Goal: Task Accomplishment & Management: Use online tool/utility

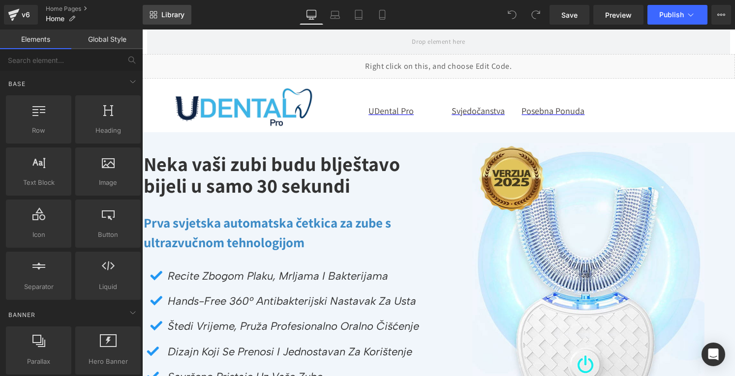
click at [170, 23] on link "Library" at bounding box center [167, 15] width 49 height 20
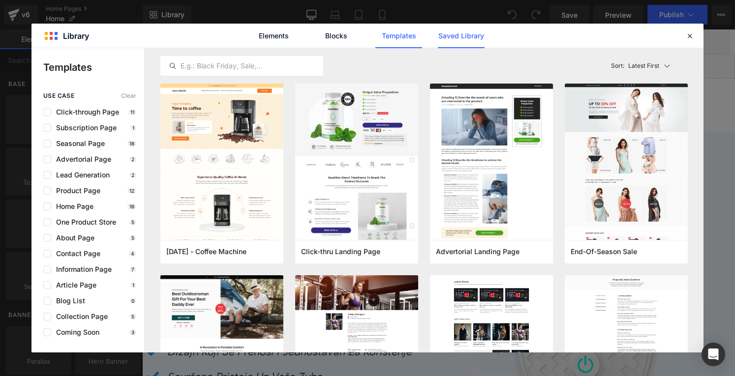
click at [457, 34] on link "Saved Library" at bounding box center [461, 36] width 47 height 25
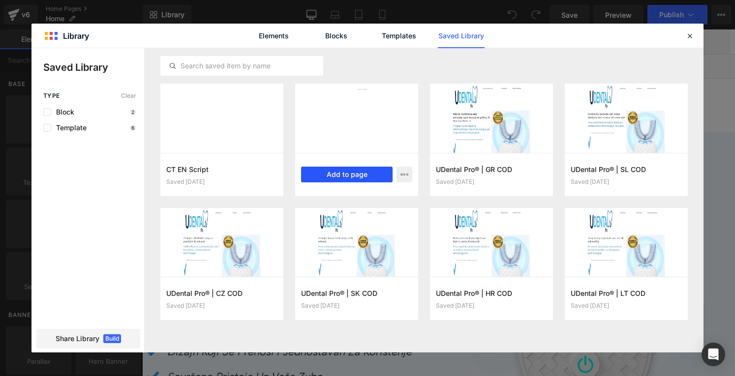
click at [345, 175] on button "Add to page" at bounding box center [346, 175] width 91 height 16
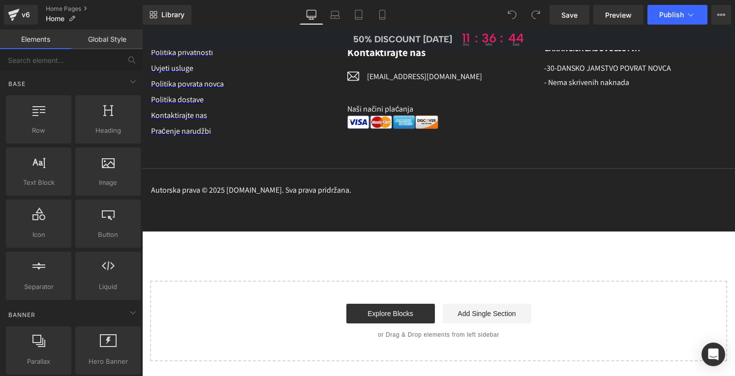
scroll to position [5818, 0]
click at [181, 17] on span "Library" at bounding box center [172, 14] width 23 height 9
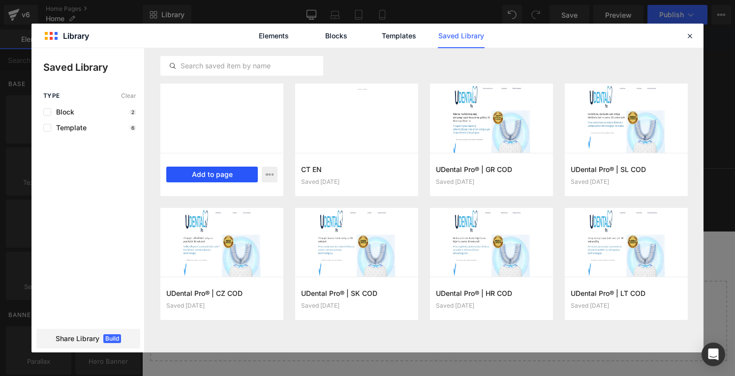
click at [213, 176] on button "Add to page" at bounding box center [211, 175] width 91 height 16
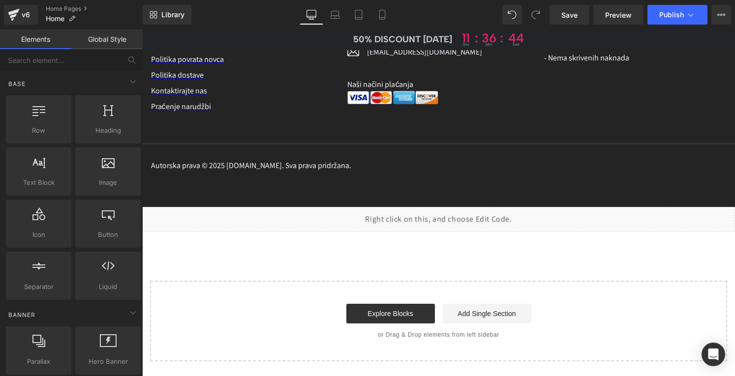
scroll to position [5843, 0]
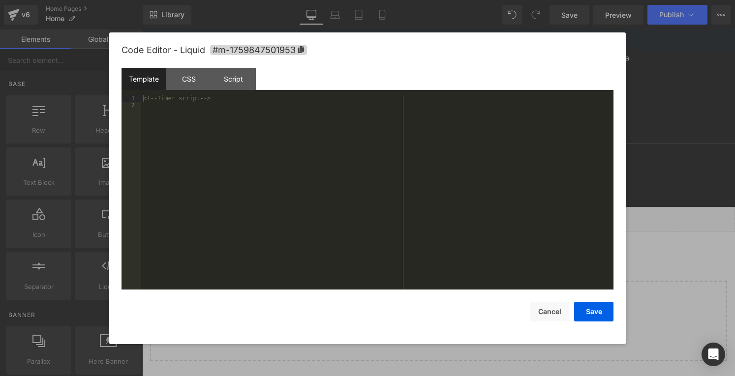
click at [446, 213] on div "Liquid" at bounding box center [438, 219] width 593 height 25
click at [230, 81] on div "Script" at bounding box center [233, 79] width 45 height 22
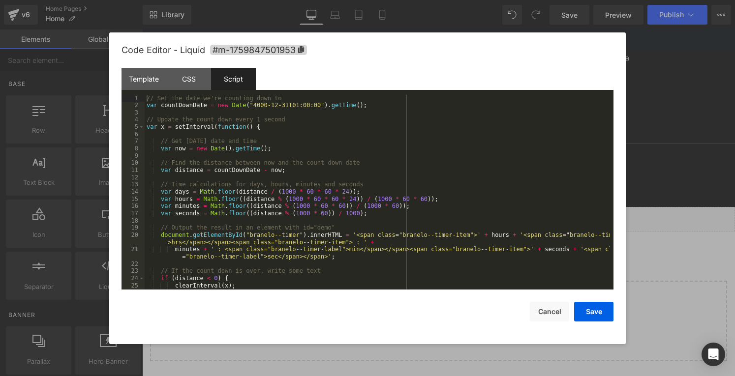
click at [179, 241] on div "// Set the date we're counting down to var countDownDate = new Date ( "4000-12-…" at bounding box center [377, 199] width 465 height 209
click at [268, 257] on div "// Set the date we're counting down to var countDownDate = new Date ( "4000-12-…" at bounding box center [377, 199] width 465 height 209
click at [590, 314] on button "Save" at bounding box center [593, 312] width 39 height 20
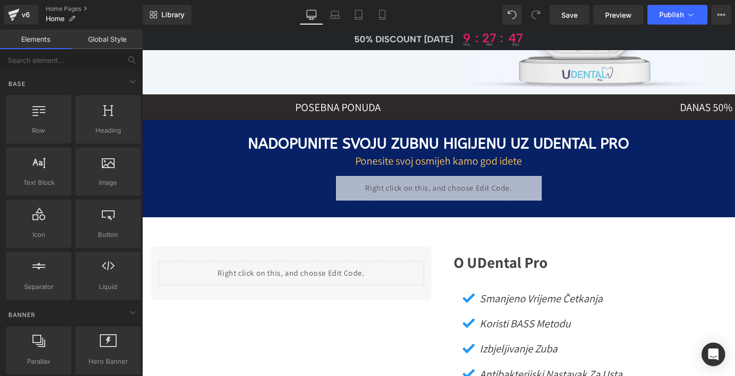
scroll to position [0, 0]
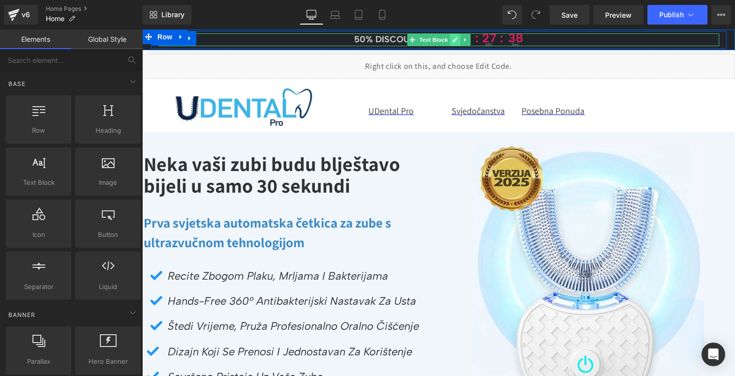
click at [452, 41] on icon at bounding box center [454, 39] width 5 height 5
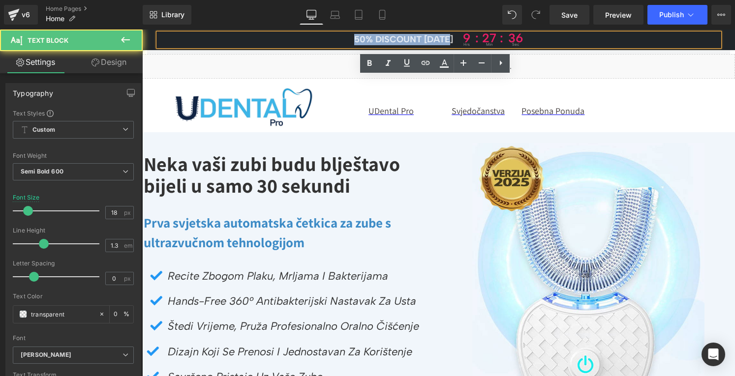
drag, startPoint x: 452, startPoint y: 41, endPoint x: 346, endPoint y: 40, distance: 106.2
click at [346, 40] on p "50% DISCOUNT [DATE] 9 hrs : 27 : min 36 sec" at bounding box center [438, 39] width 561 height 13
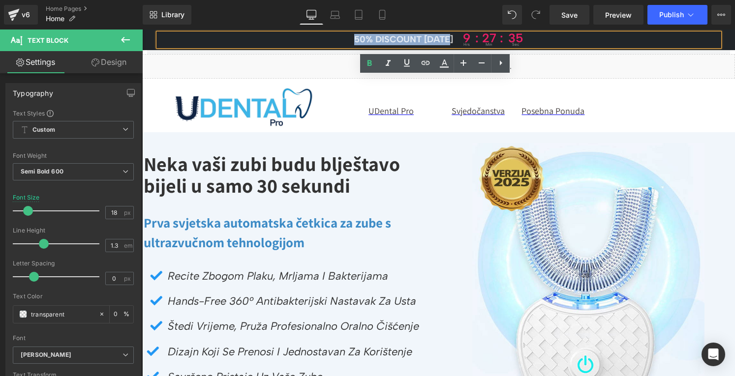
paste div
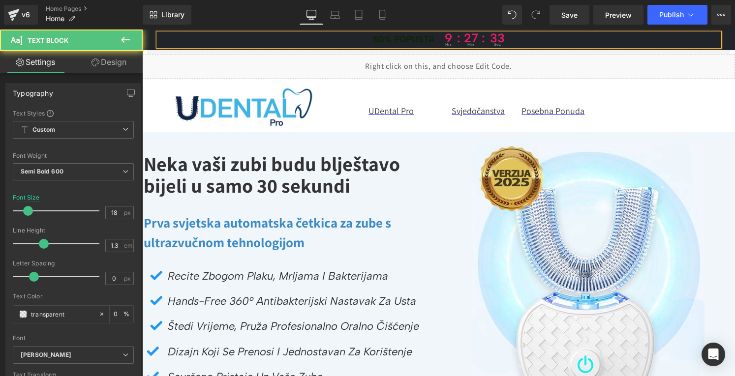
click at [373, 37] on font "50% popusta" at bounding box center [404, 39] width 62 height 11
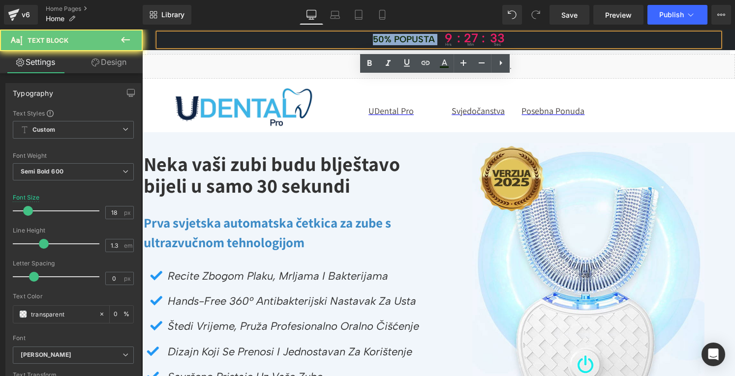
click at [373, 37] on font "50% popusta" at bounding box center [404, 39] width 62 height 11
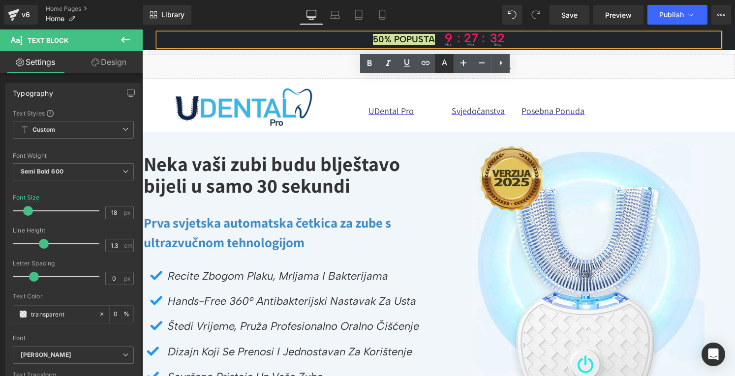
click at [444, 62] on icon at bounding box center [444, 63] width 5 height 6
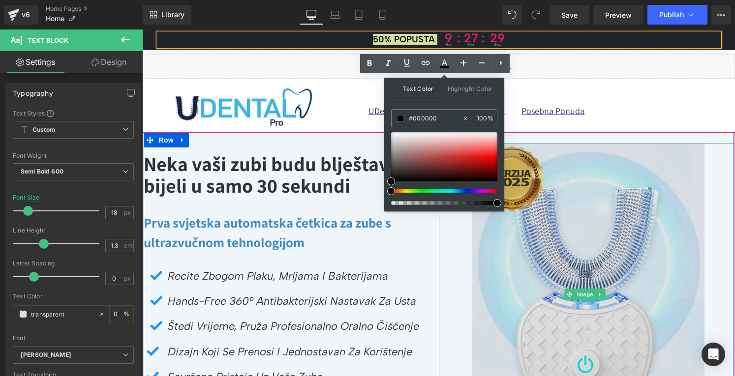
drag, startPoint x: 533, startPoint y: 231, endPoint x: 525, endPoint y: 206, distance: 26.3
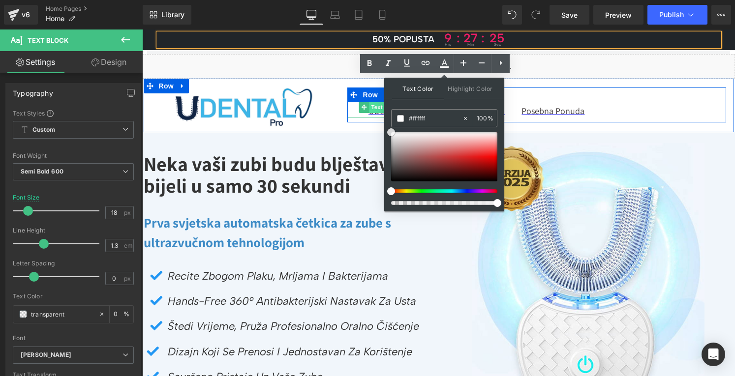
drag, startPoint x: 532, startPoint y: 207, endPoint x: 373, endPoint y: 108, distance: 186.7
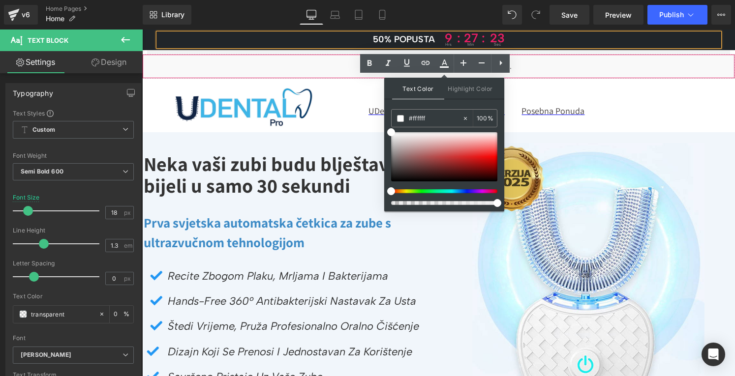
click at [553, 71] on div "Liquid" at bounding box center [438, 66] width 593 height 25
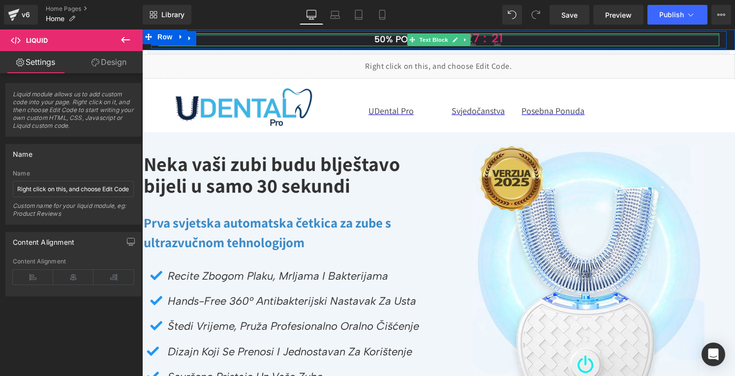
click at [392, 35] on div at bounding box center [438, 34] width 561 height 2
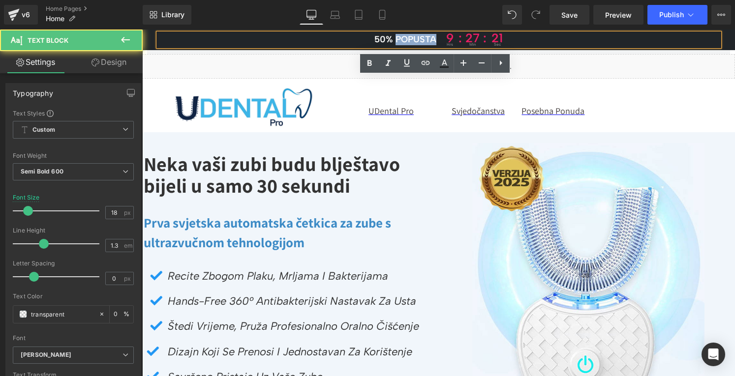
click at [392, 35] on span "50% popusta" at bounding box center [405, 39] width 62 height 11
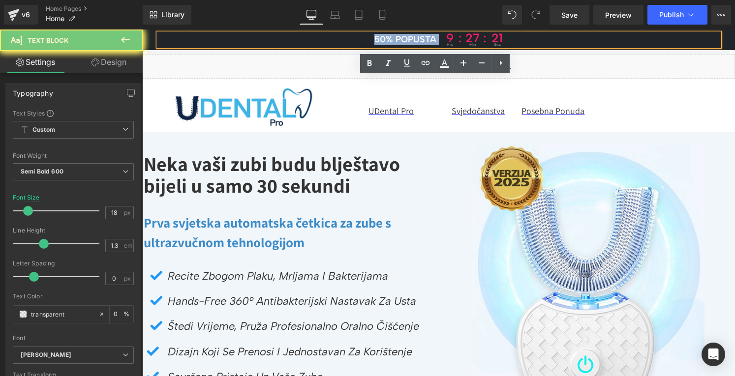
click at [392, 35] on span "50% popusta" at bounding box center [405, 39] width 62 height 11
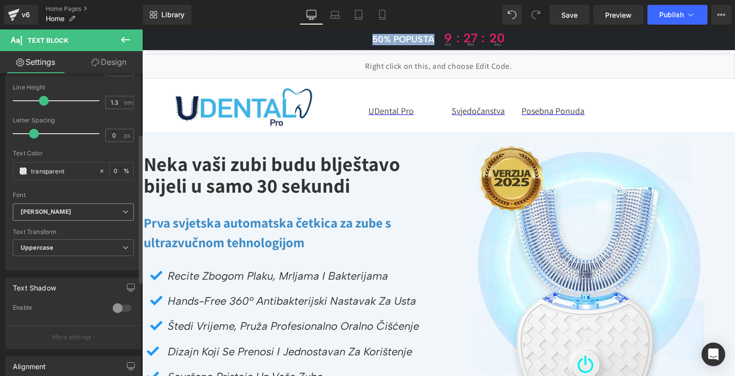
scroll to position [148, 0]
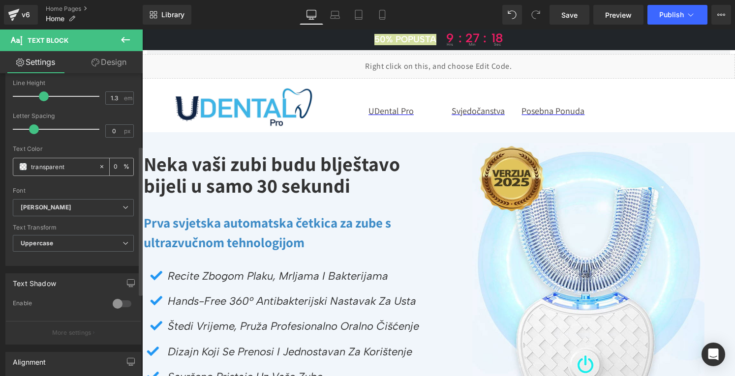
click at [114, 165] on input "0" at bounding box center [119, 166] width 10 height 11
click at [115, 166] on input "0" at bounding box center [119, 166] width 10 height 11
click at [114, 165] on input "0" at bounding box center [119, 166] width 10 height 11
type input "100"
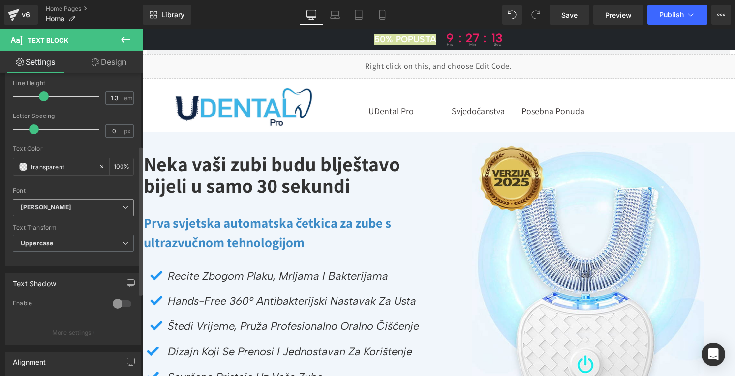
click at [65, 204] on b "[PERSON_NAME]" at bounding box center [72, 208] width 102 height 8
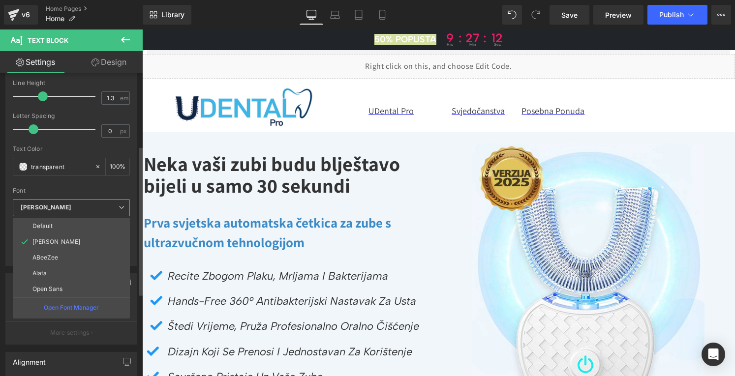
click at [64, 305] on p "Open Font Manager" at bounding box center [71, 307] width 55 height 9
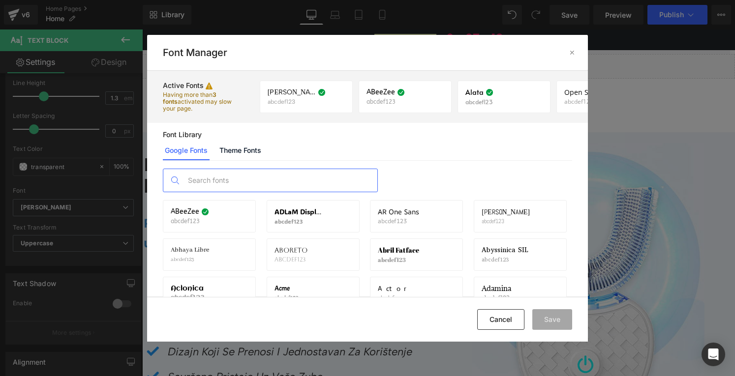
click at [217, 179] on input "text" at bounding box center [280, 180] width 194 height 23
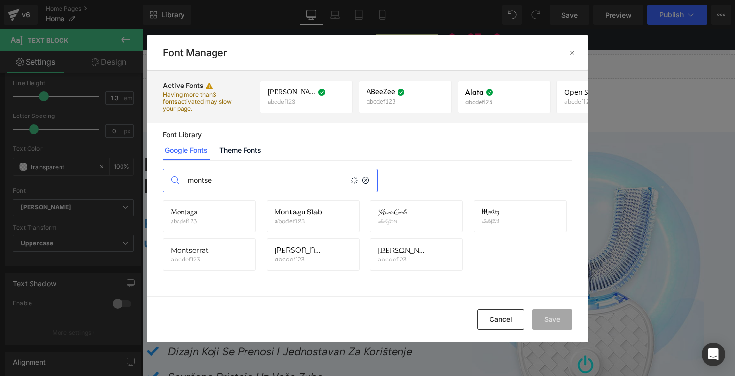
type input "montse"
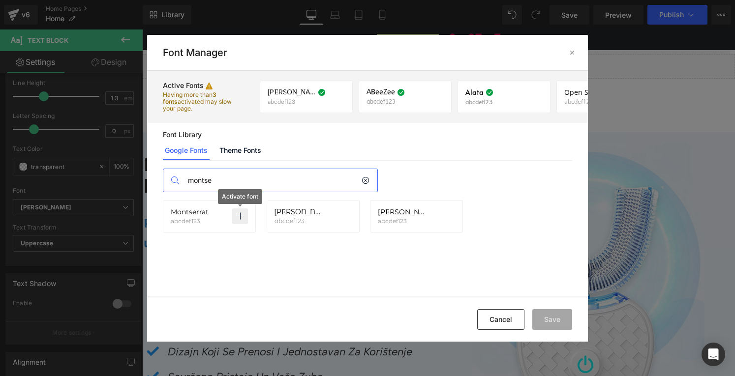
click at [238, 216] on icon at bounding box center [240, 216] width 8 height 8
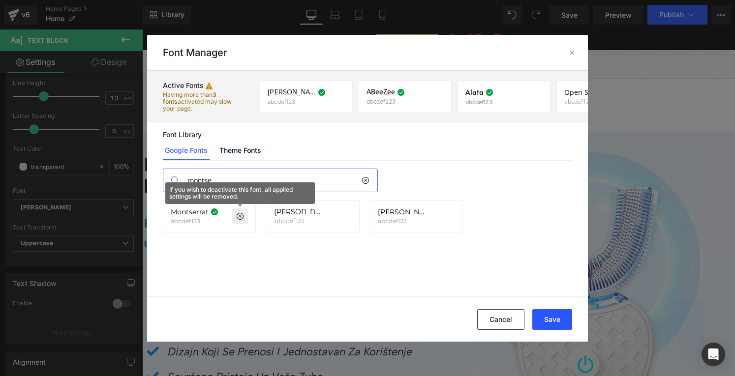
click at [557, 319] on button "Save" at bounding box center [552, 319] width 40 height 21
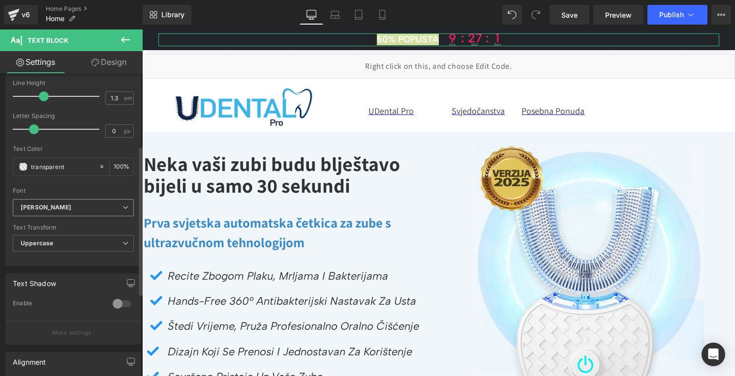
click at [58, 208] on b "[PERSON_NAME]" at bounding box center [72, 208] width 102 height 8
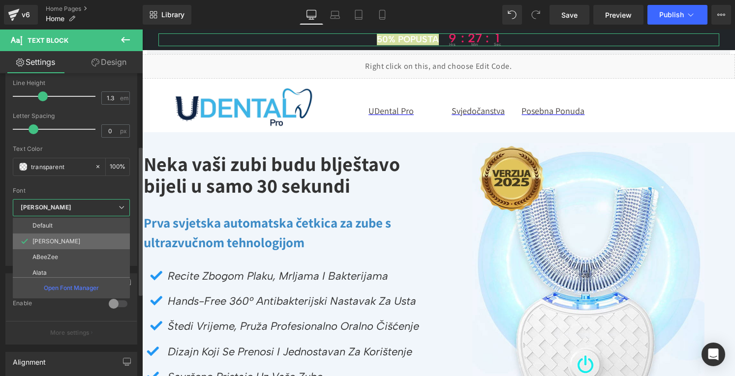
scroll to position [35, 0]
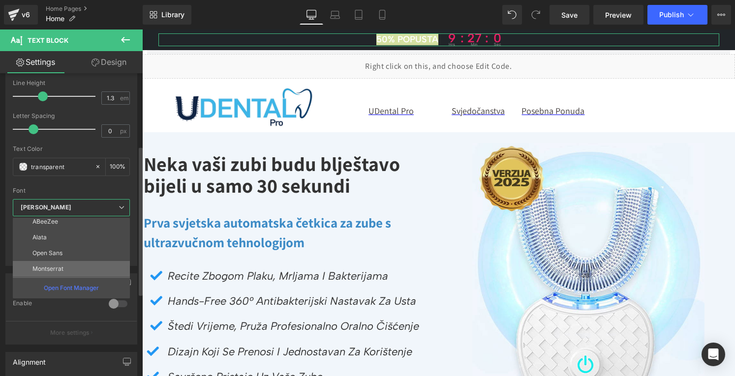
click at [51, 270] on p "Montserrat" at bounding box center [47, 269] width 31 height 7
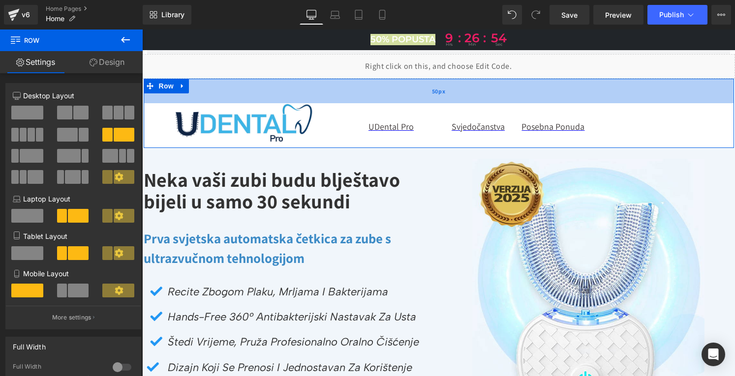
drag, startPoint x: 314, startPoint y: 80, endPoint x: 314, endPoint y: 96, distance: 15.7
click at [314, 96] on div "50px" at bounding box center [439, 91] width 590 height 25
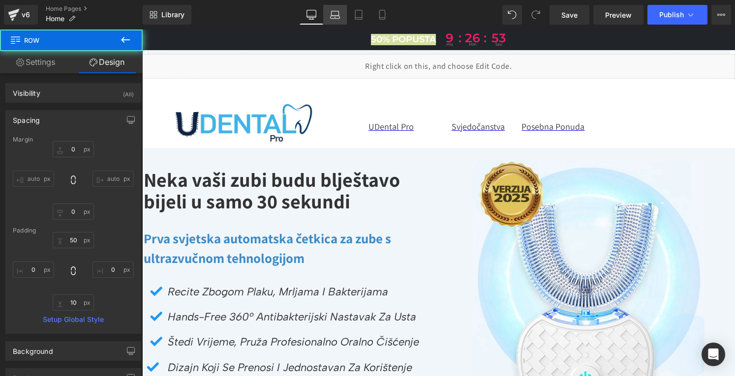
click at [337, 19] on icon at bounding box center [335, 15] width 10 height 10
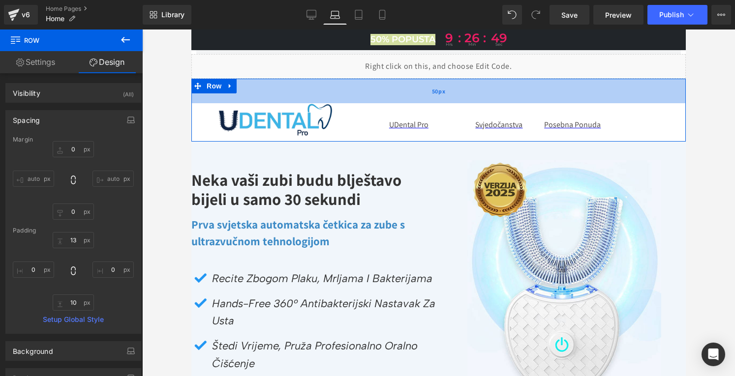
drag, startPoint x: 311, startPoint y: 80, endPoint x: 312, endPoint y: 98, distance: 18.2
click at [312, 98] on div "50px" at bounding box center [438, 91] width 494 height 25
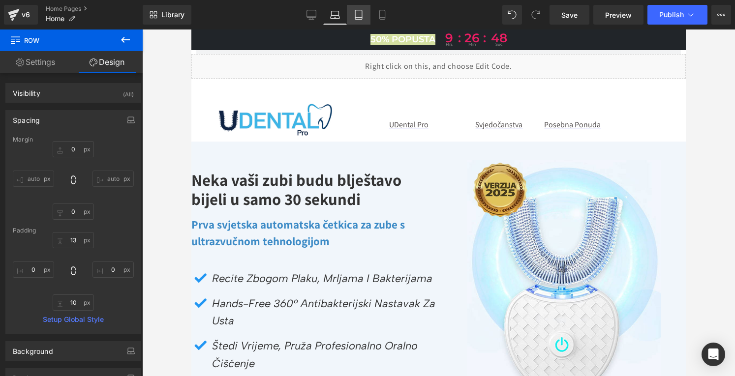
click at [359, 16] on icon at bounding box center [359, 15] width 10 height 10
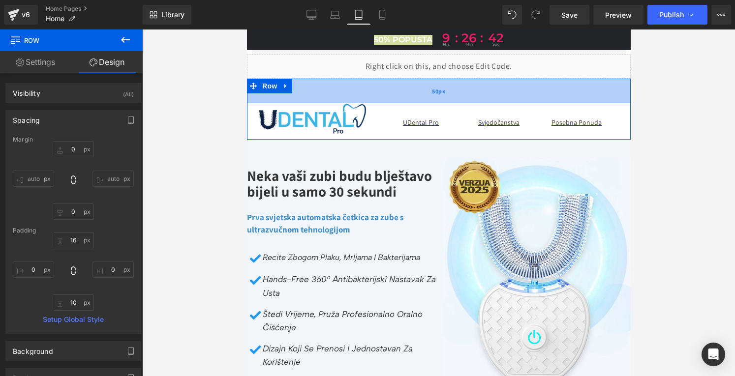
drag, startPoint x: 326, startPoint y: 80, endPoint x: 325, endPoint y: 97, distance: 16.7
click at [325, 97] on div "50px" at bounding box center [438, 91] width 384 height 25
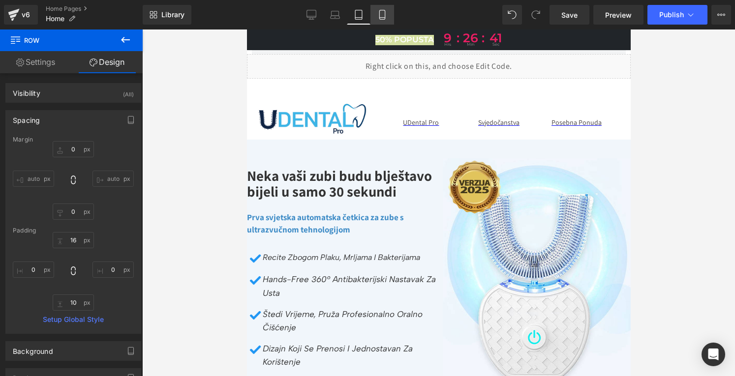
click at [389, 18] on link "Mobile" at bounding box center [382, 15] width 24 height 20
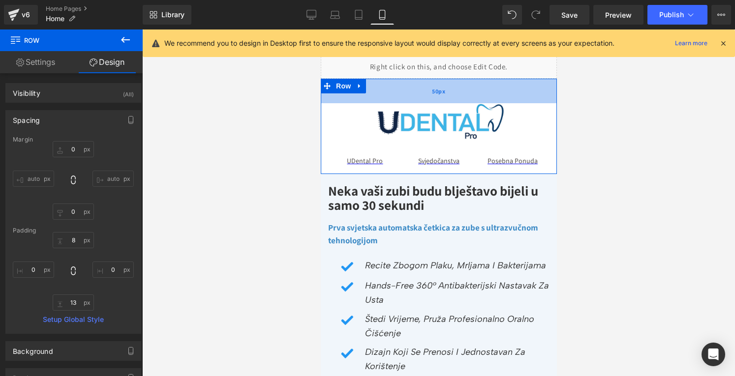
drag, startPoint x: 371, startPoint y: 81, endPoint x: 370, endPoint y: 102, distance: 20.7
click at [370, 102] on div "50px" at bounding box center [438, 91] width 236 height 25
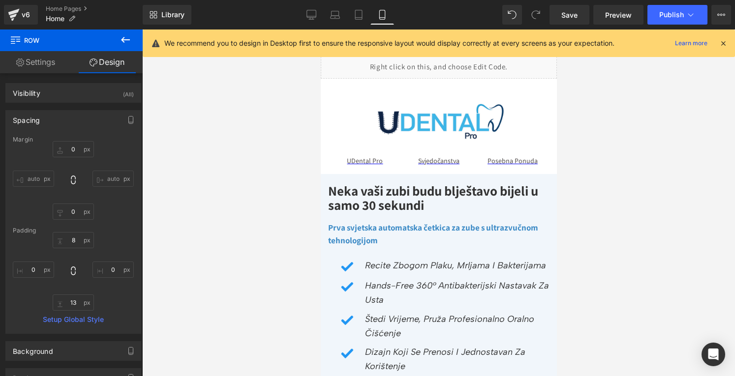
click at [605, 99] on div at bounding box center [438, 203] width 593 height 347
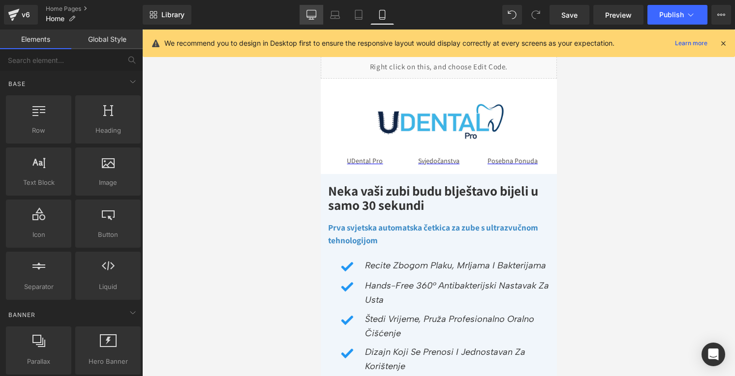
click at [307, 10] on icon at bounding box center [311, 15] width 10 height 10
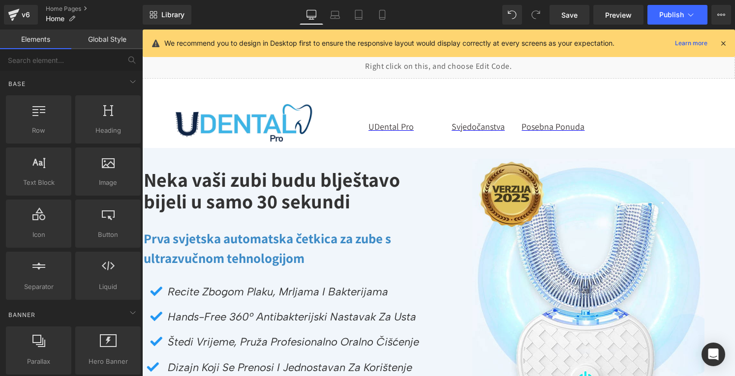
click at [720, 44] on icon at bounding box center [723, 43] width 9 height 9
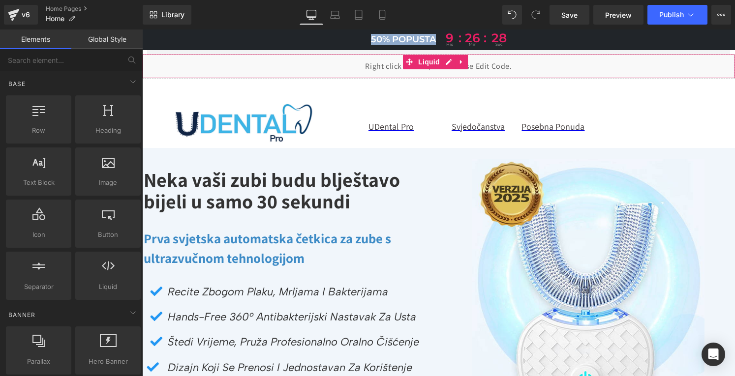
click at [636, 74] on div "Liquid" at bounding box center [438, 66] width 593 height 25
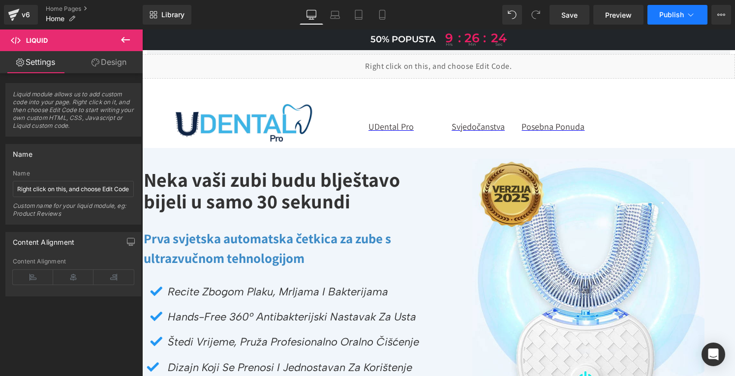
click at [669, 19] on button "Publish" at bounding box center [677, 15] width 60 height 20
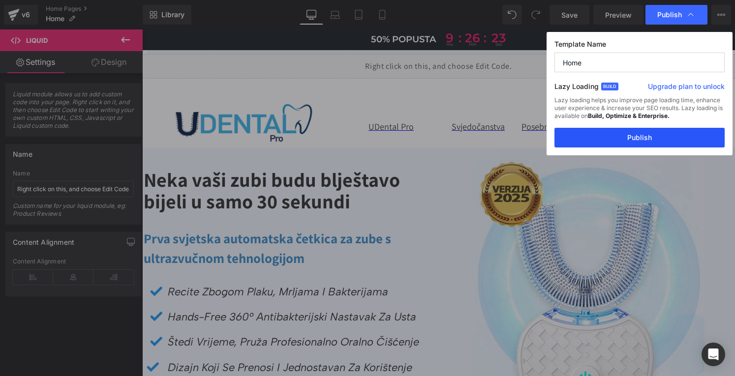
drag, startPoint x: 639, startPoint y: 137, endPoint x: 450, endPoint y: 86, distance: 196.1
click at [639, 137] on button "Publish" at bounding box center [639, 138] width 170 height 20
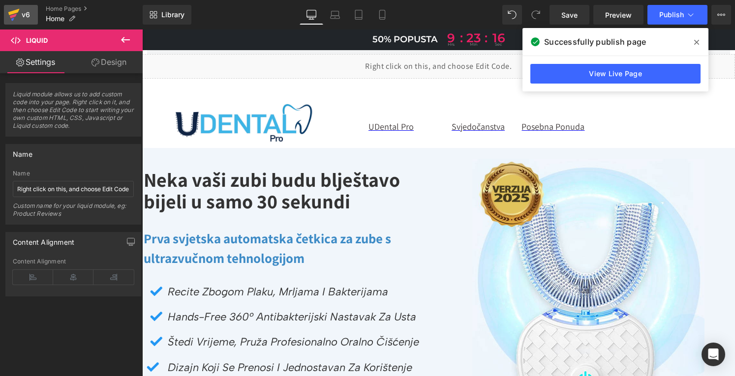
click at [12, 9] on icon at bounding box center [14, 14] width 12 height 25
